Goal: Task Accomplishment & Management: Use online tool/utility

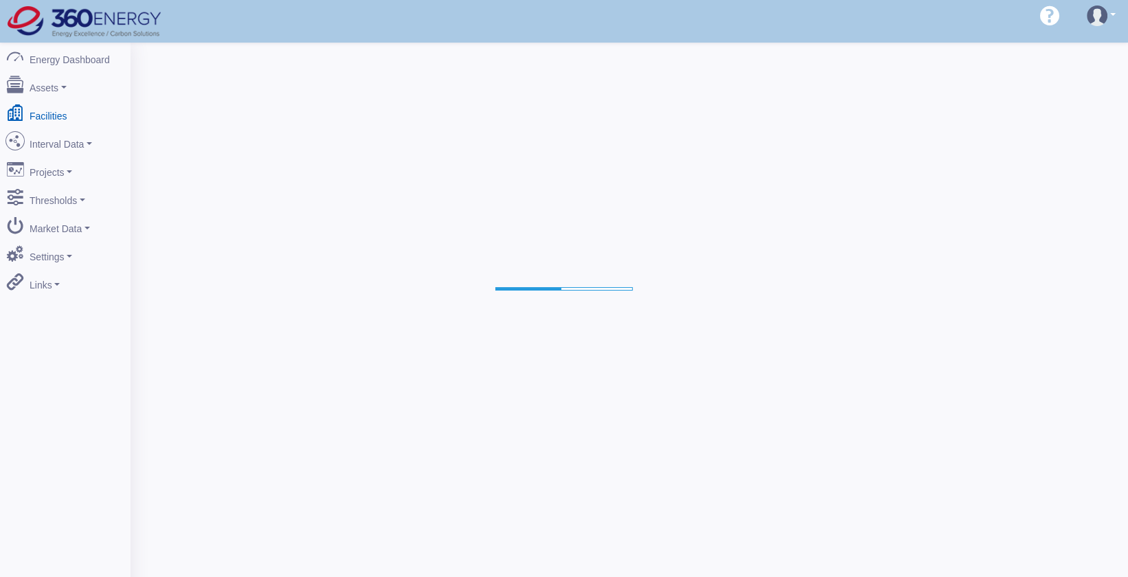
select select "25"
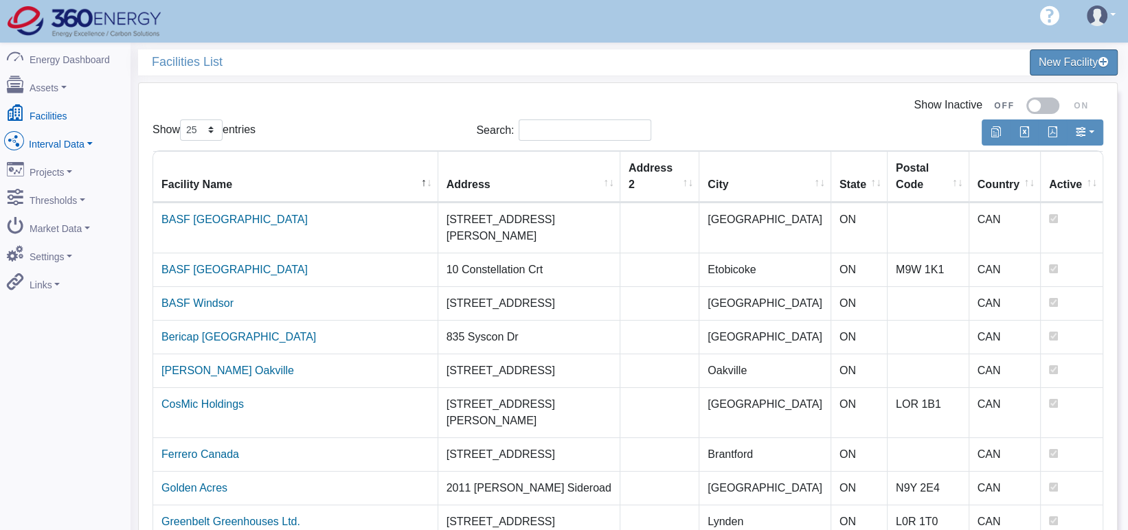
click at [74, 138] on link "Interval Data" at bounding box center [65, 141] width 133 height 29
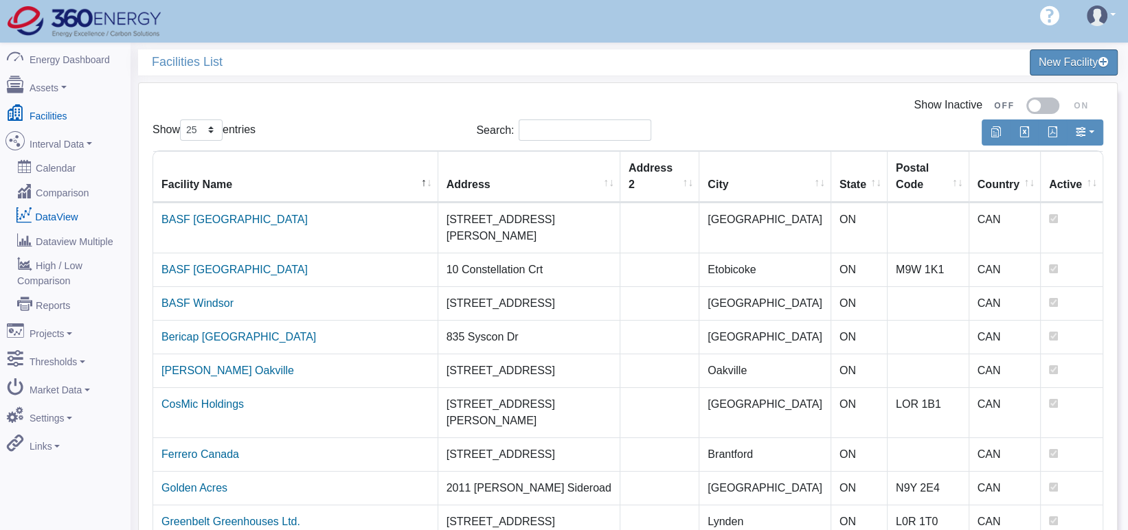
click at [58, 204] on link "DataView" at bounding box center [65, 216] width 133 height 25
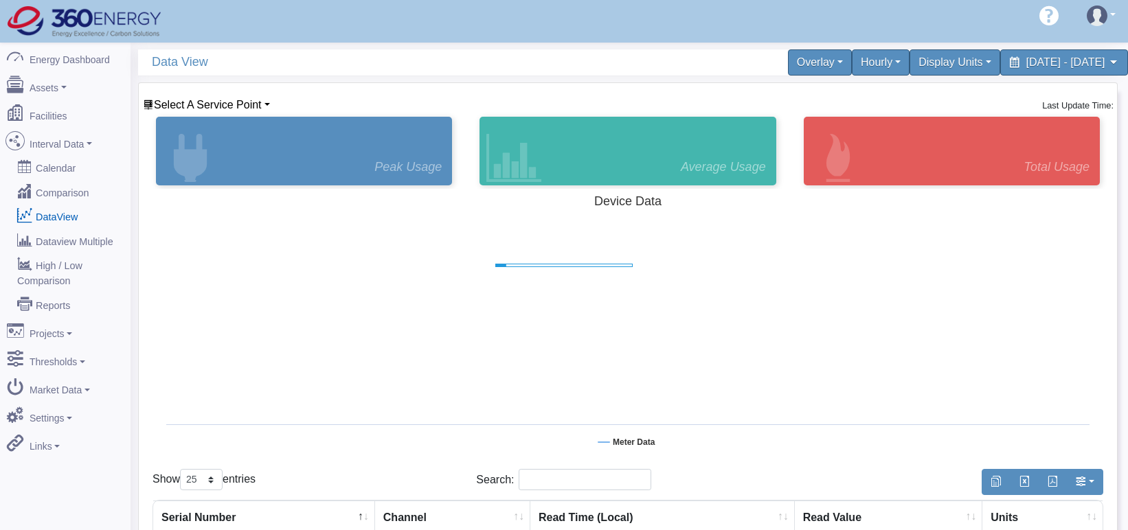
select select "25"
click at [199, 102] on span "Select A Service Point" at bounding box center [208, 105] width 108 height 12
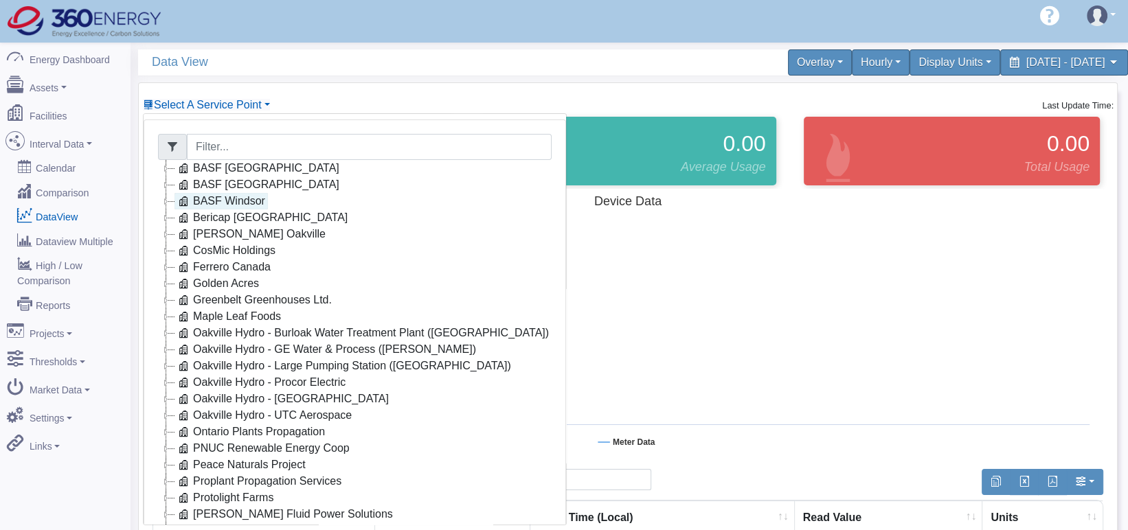
click at [220, 196] on link "BASF Windsor" at bounding box center [220, 201] width 93 height 16
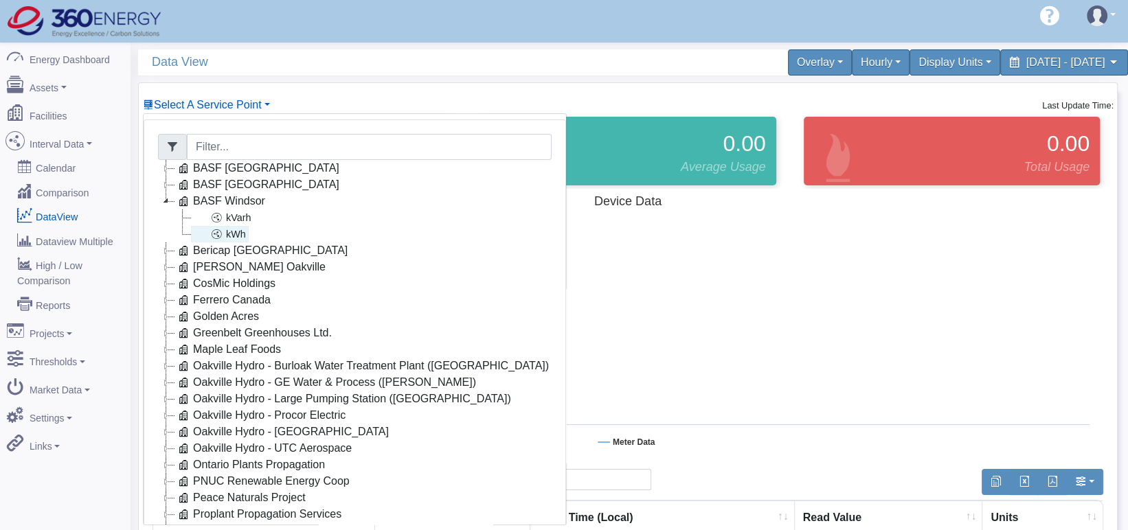
click at [231, 234] on link "kWh" at bounding box center [220, 234] width 58 height 16
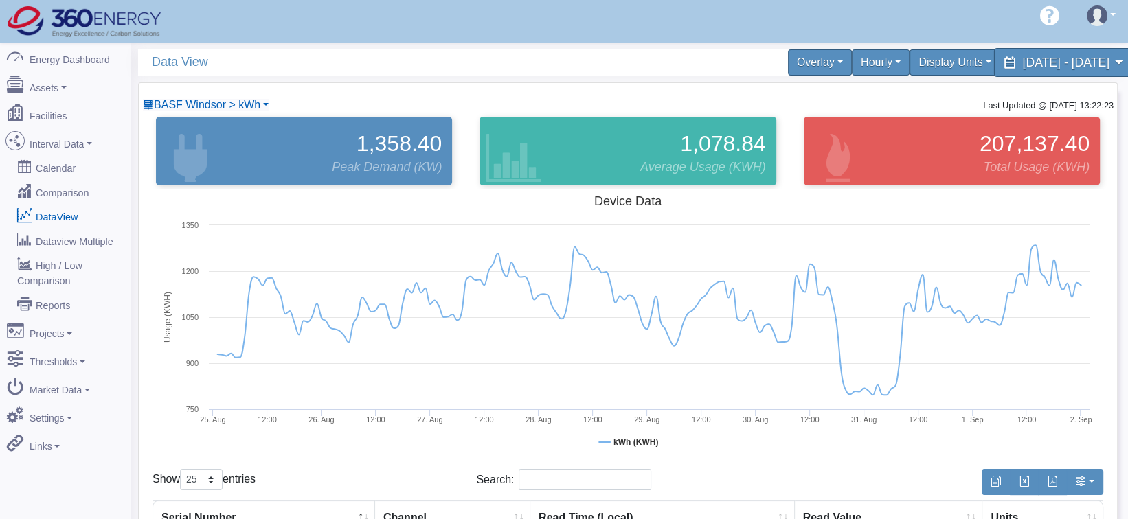
click at [1022, 61] on span "[DATE] - [DATE]" at bounding box center [1065, 62] width 87 height 13
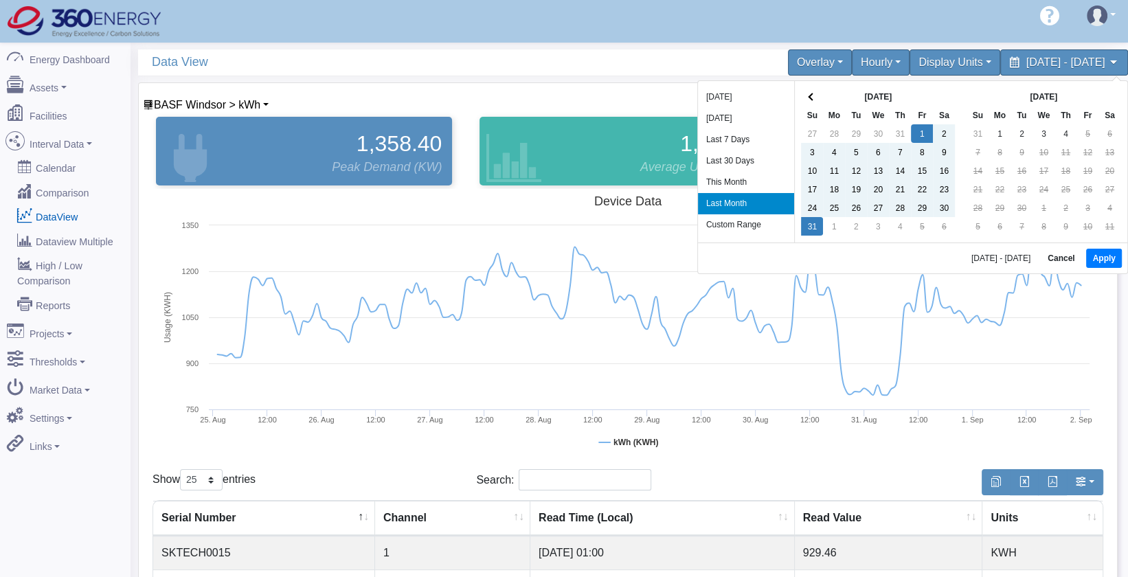
click at [1083, 254] on div "[DATE] - [DATE] Cancel Apply" at bounding box center [912, 257] width 429 height 31
click at [1096, 258] on button "Apply" at bounding box center [1103, 258] width 35 height 19
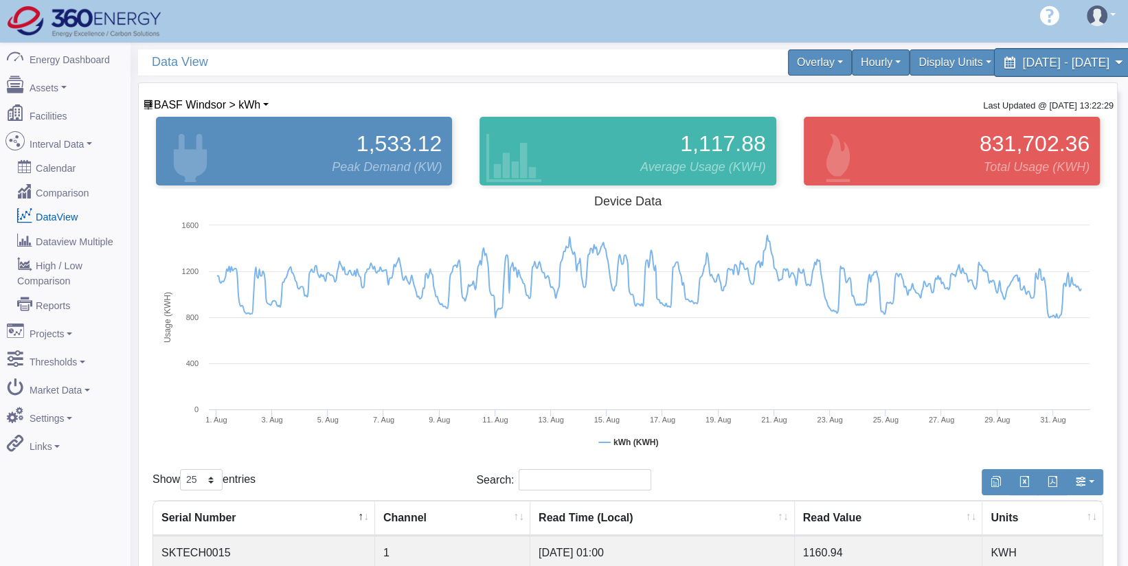
click at [1048, 58] on span "[DATE] - [DATE]" at bounding box center [1065, 62] width 87 height 13
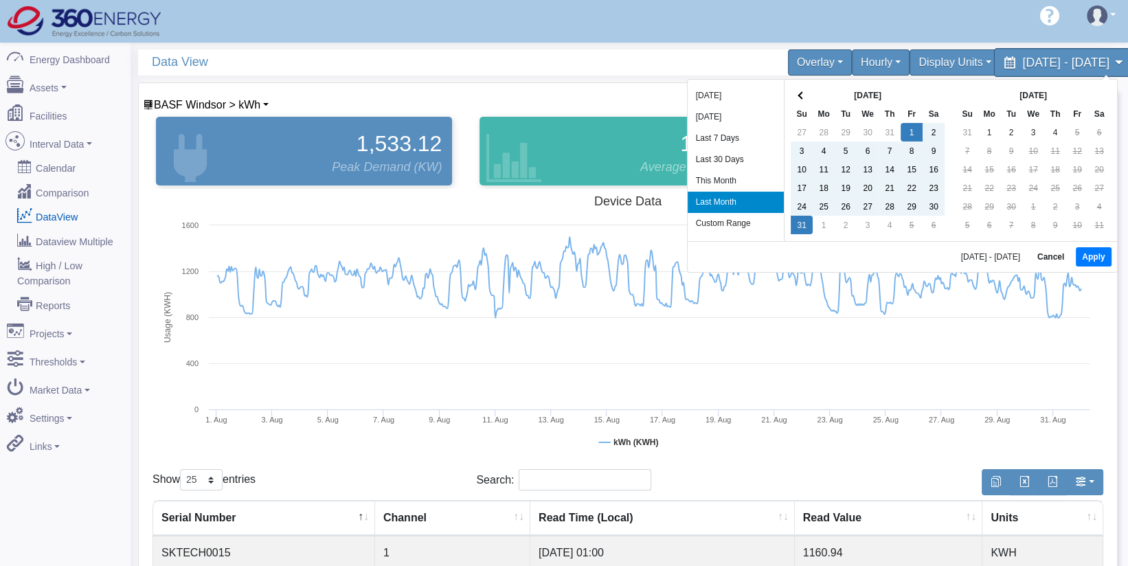
click at [1052, 61] on span "[DATE] - [DATE]" at bounding box center [1065, 62] width 87 height 13
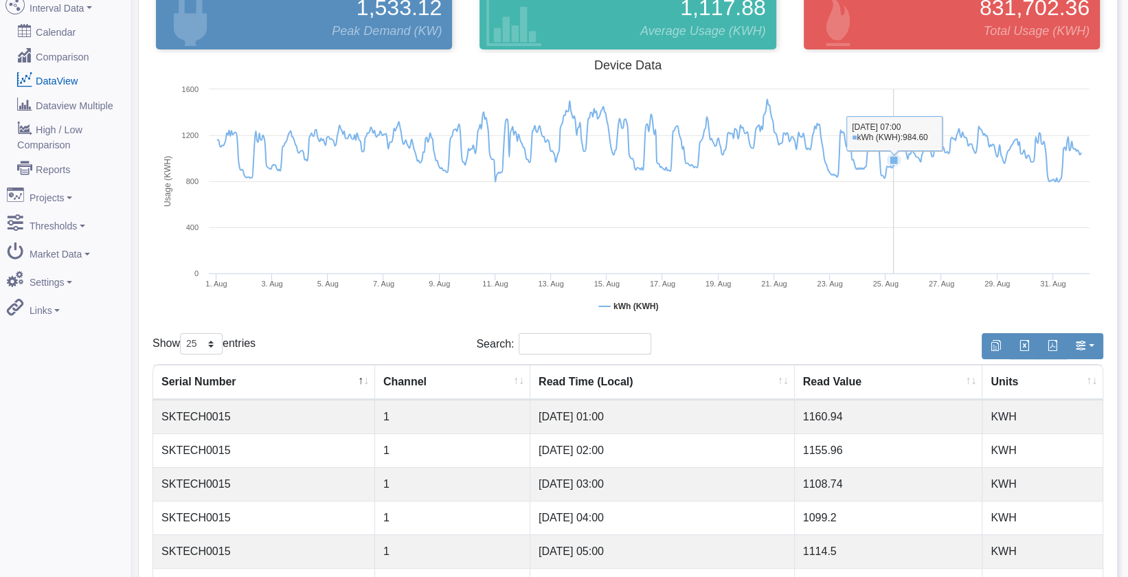
scroll to position [305, 0]
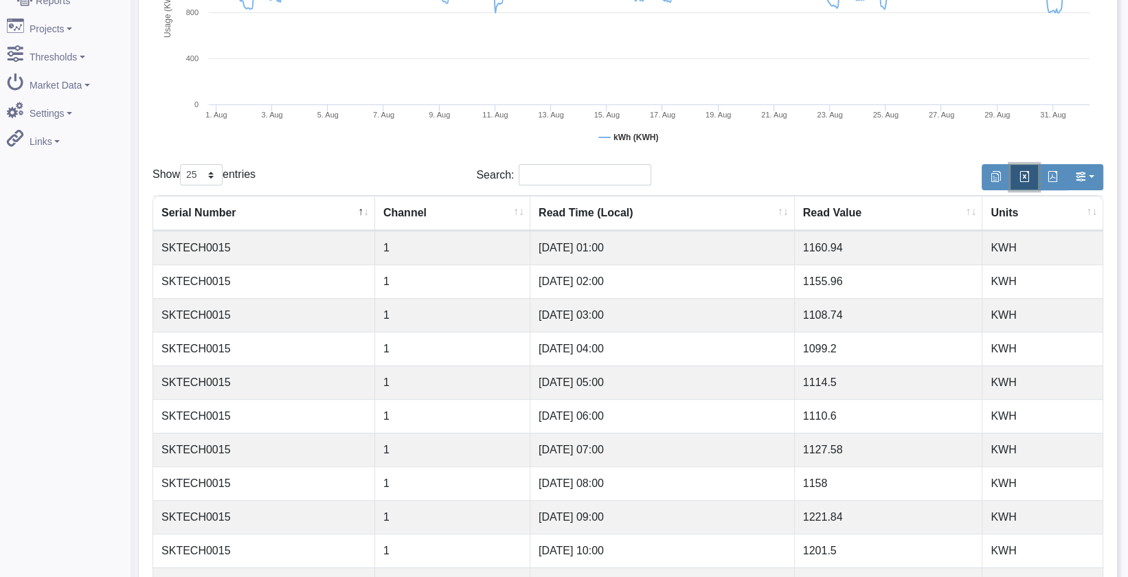
click at [1033, 188] on button "button" at bounding box center [1024, 177] width 29 height 26
